Goal: Transaction & Acquisition: Purchase product/service

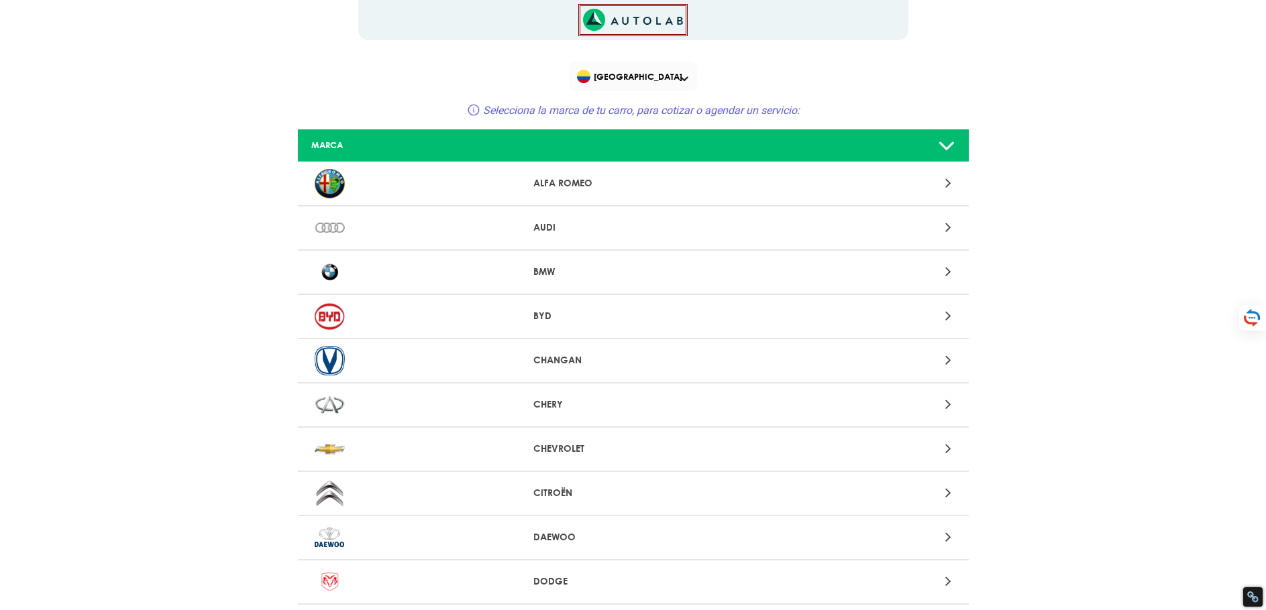
click at [606, 449] on p "CHEVROLET" at bounding box center [632, 449] width 199 height 14
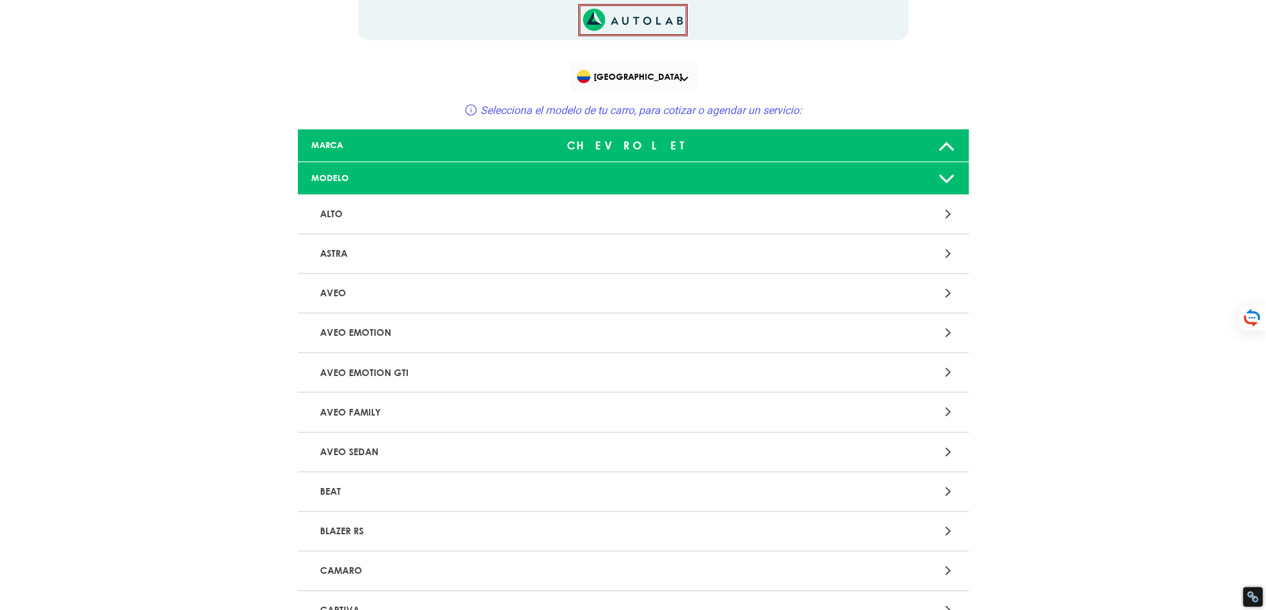
click at [400, 321] on p "AVEO EMOTION" at bounding box center [524, 333] width 418 height 25
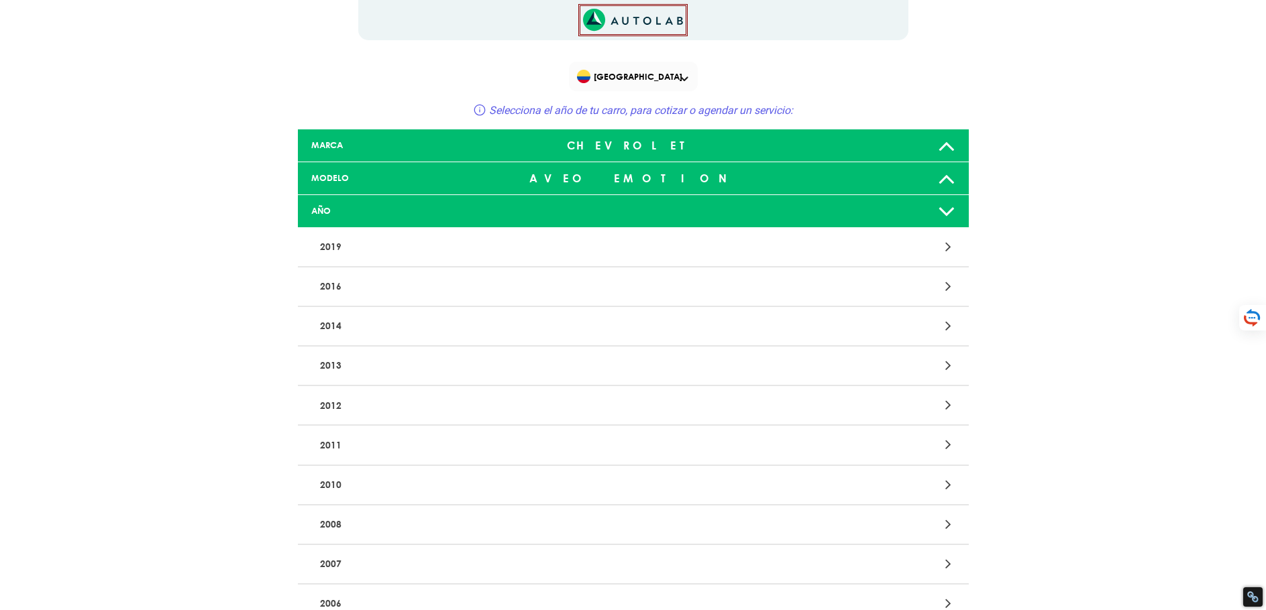
click at [480, 260] on div "2019" at bounding box center [633, 248] width 671 height 40
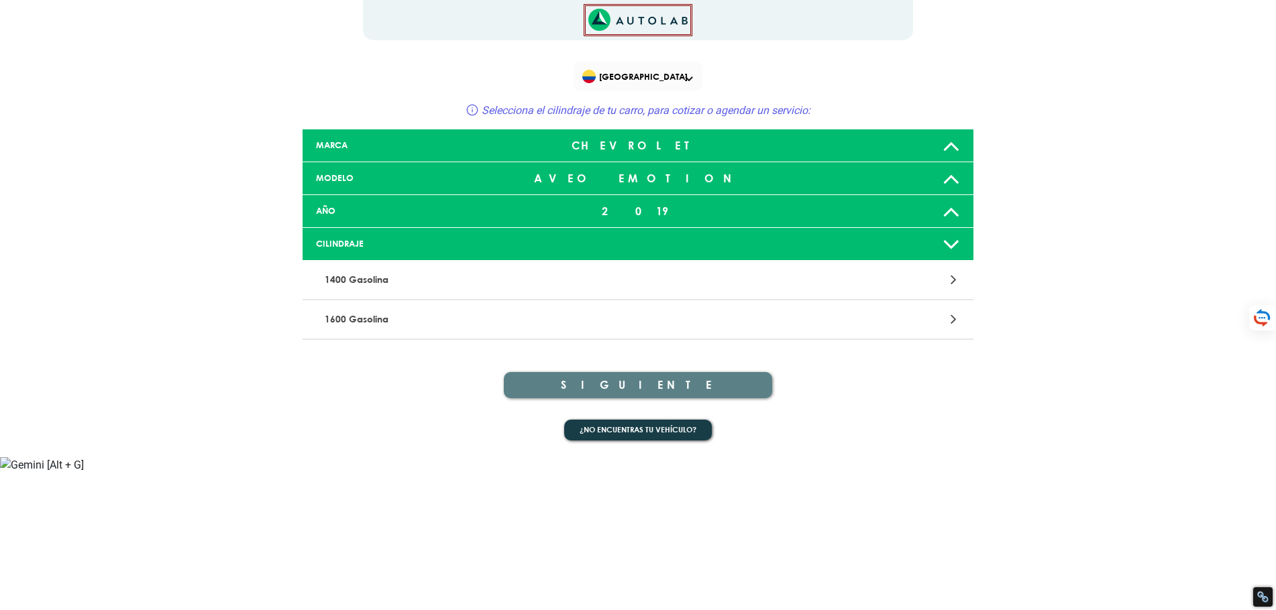
click at [522, 283] on p "1400 Gasolina" at bounding box center [528, 280] width 418 height 25
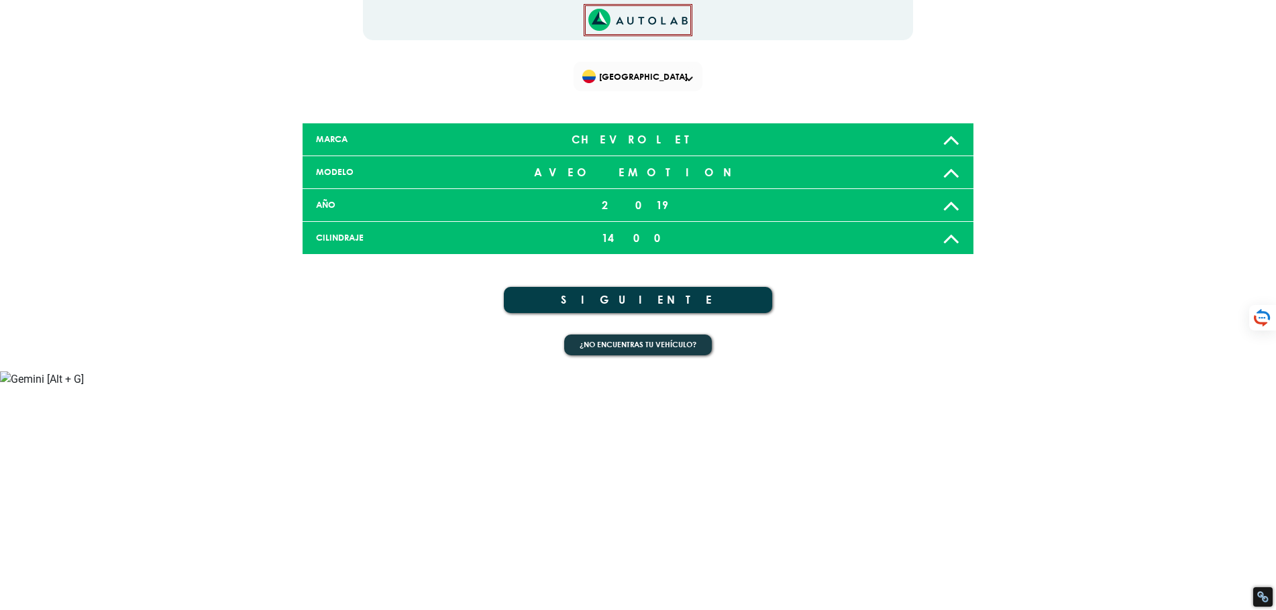
click at [645, 307] on button "SIGUIENTE" at bounding box center [638, 300] width 268 height 26
